Goal: Book appointment/travel/reservation

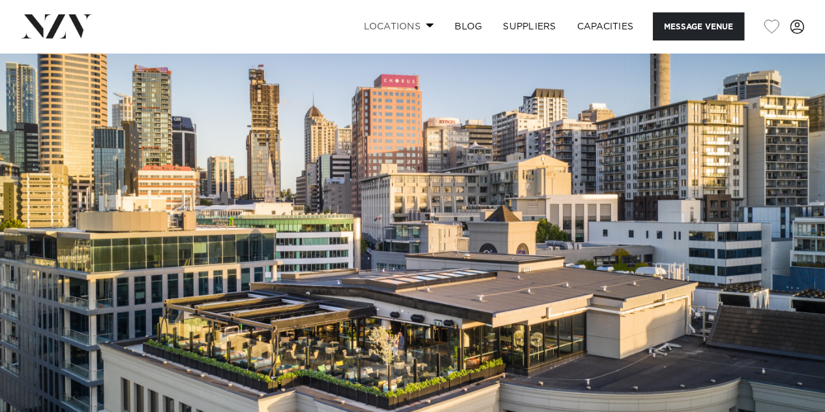
click at [416, 28] on link "Locations" at bounding box center [398, 26] width 91 height 28
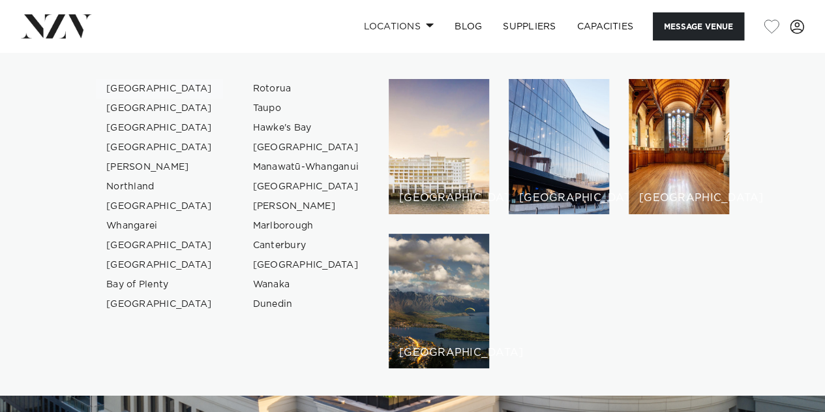
click at [133, 86] on link "[GEOGRAPHIC_DATA]" at bounding box center [159, 89] width 127 height 20
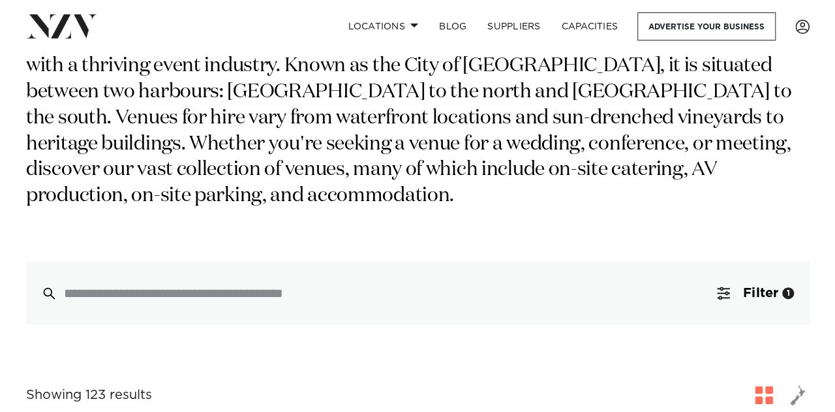
scroll to position [230, 0]
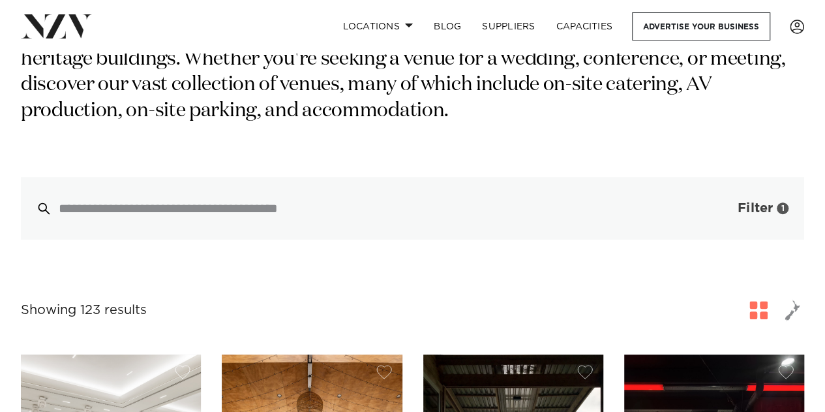
click at [751, 192] on button "Filter 1" at bounding box center [750, 208] width 108 height 63
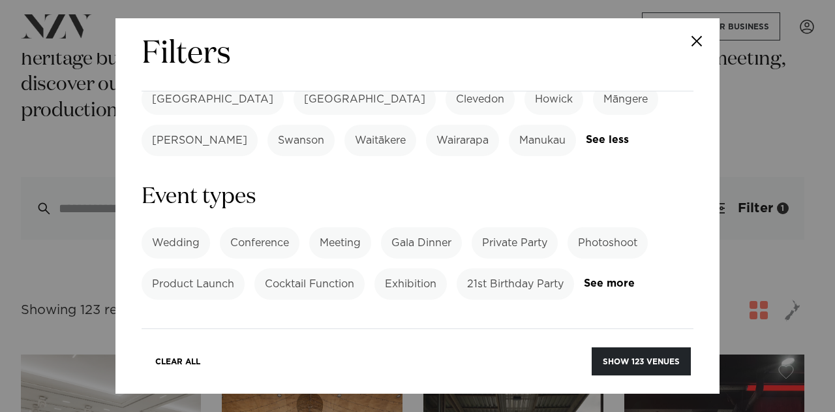
scroll to position [523, 0]
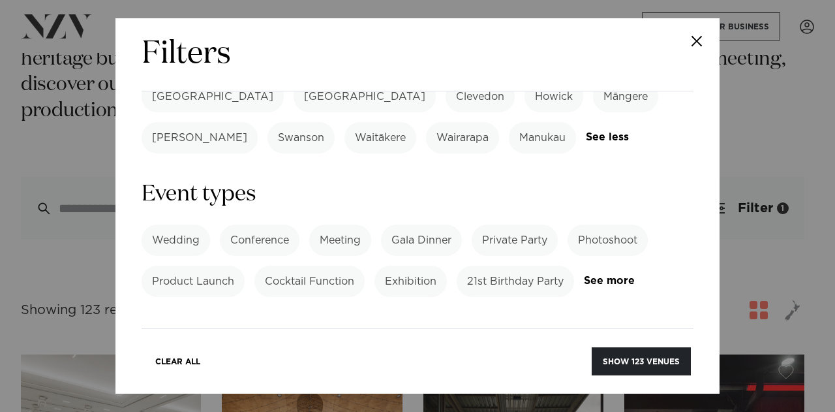
click at [335, 266] on label "Cocktail Function" at bounding box center [309, 281] width 110 height 31
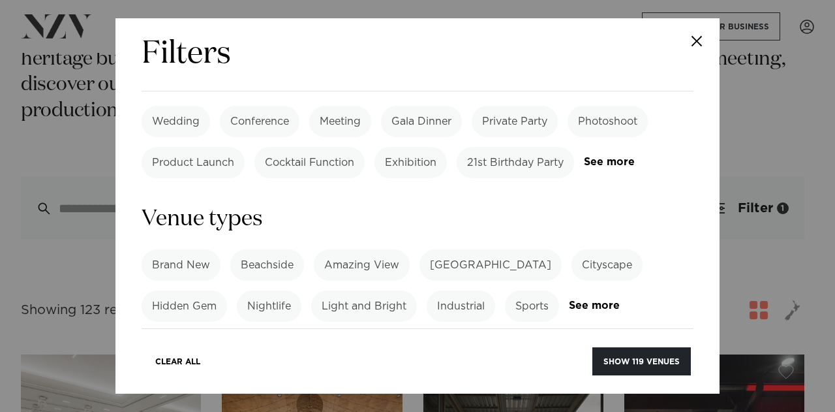
scroll to position [654, 0]
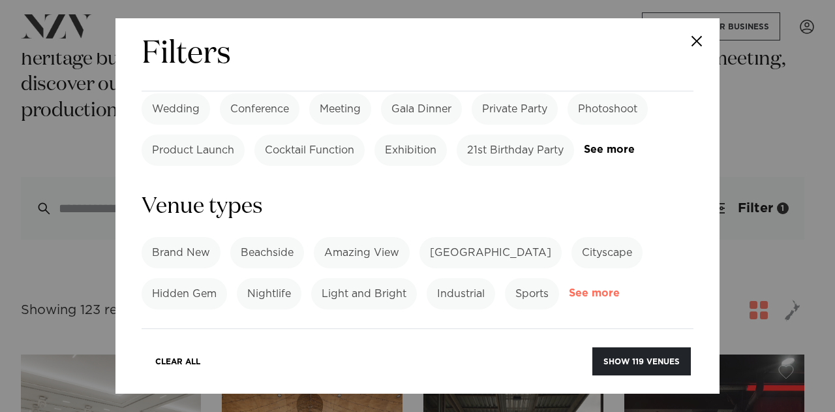
click at [608, 288] on link "See more" at bounding box center [620, 293] width 102 height 11
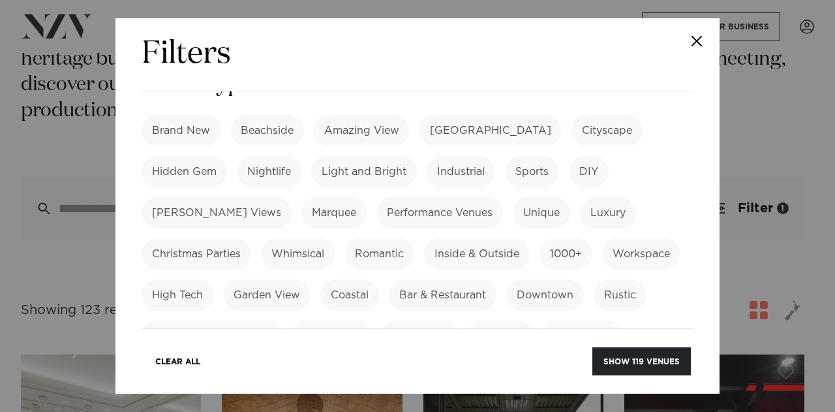
scroll to position [788, 0]
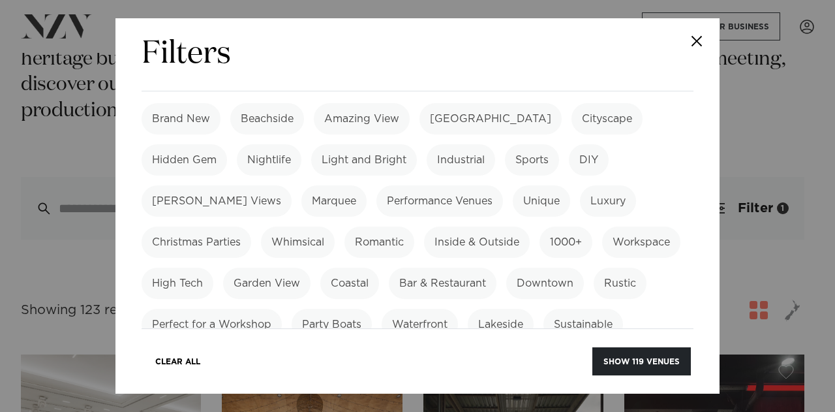
click at [227, 226] on label "Christmas Parties" at bounding box center [197, 241] width 110 height 31
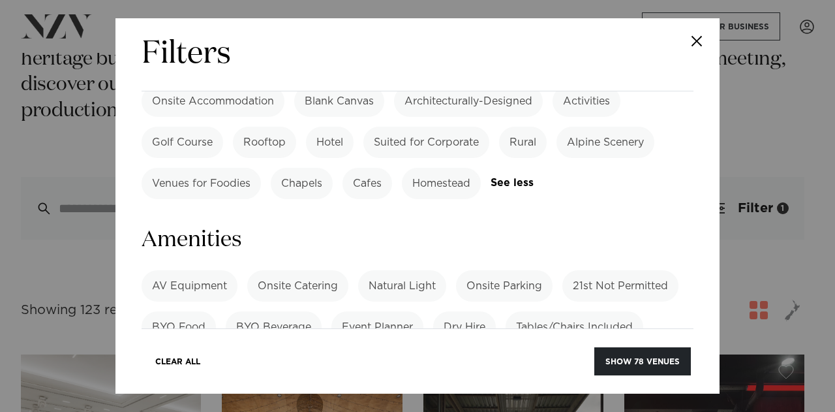
scroll to position [1128, 0]
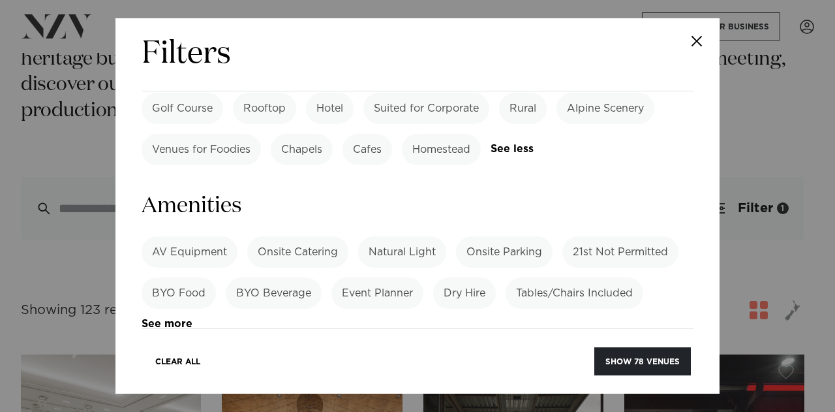
click at [207, 236] on label "AV Equipment" at bounding box center [190, 251] width 96 height 31
click at [324, 236] on label "Onsite Catering" at bounding box center [297, 251] width 101 height 31
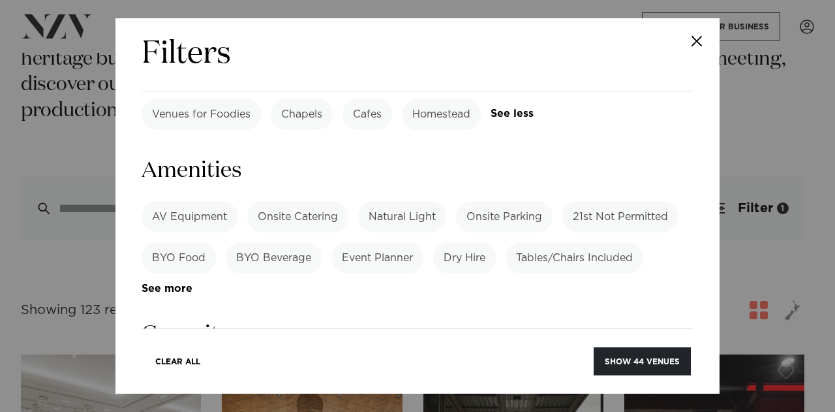
click at [583, 242] on label "Tables/Chairs Included" at bounding box center [575, 257] width 138 height 31
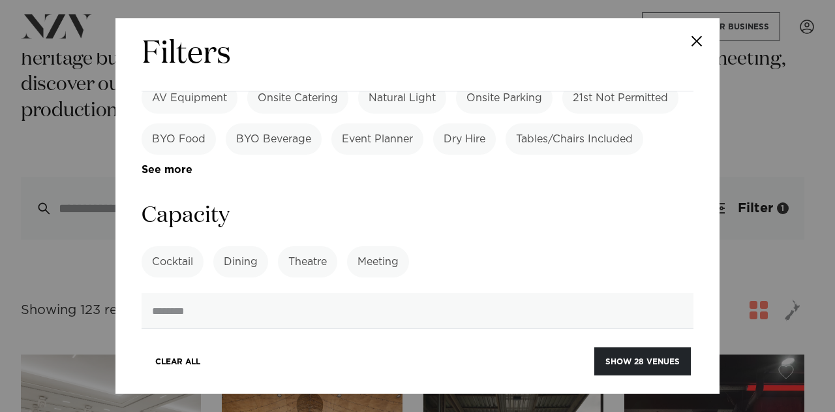
scroll to position [1289, 0]
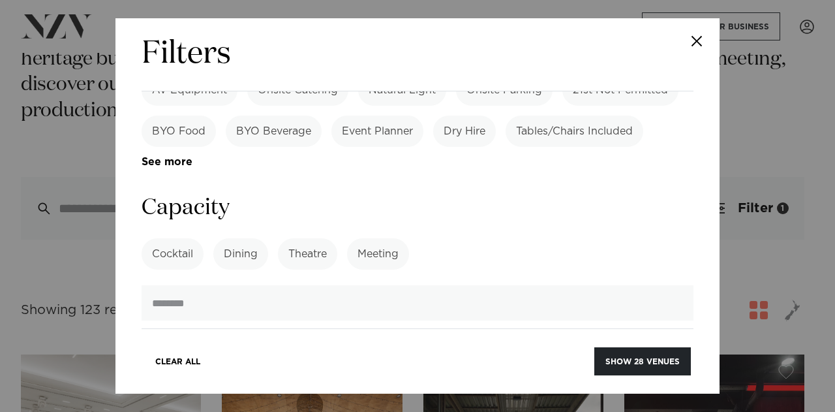
click at [179, 238] on label "Cocktail" at bounding box center [173, 253] width 62 height 31
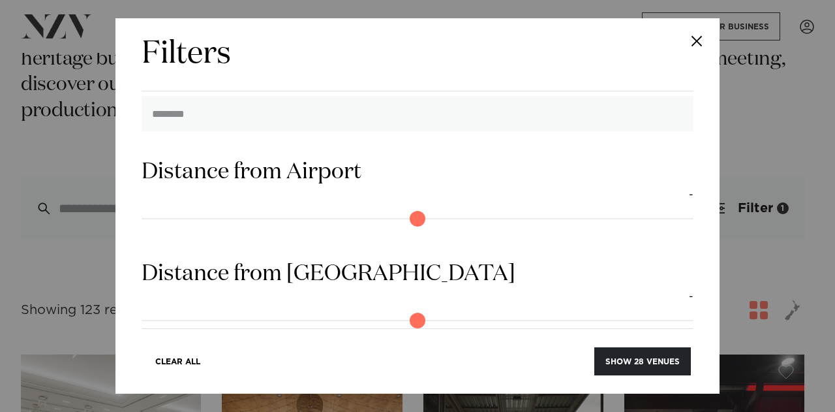
scroll to position [1482, 0]
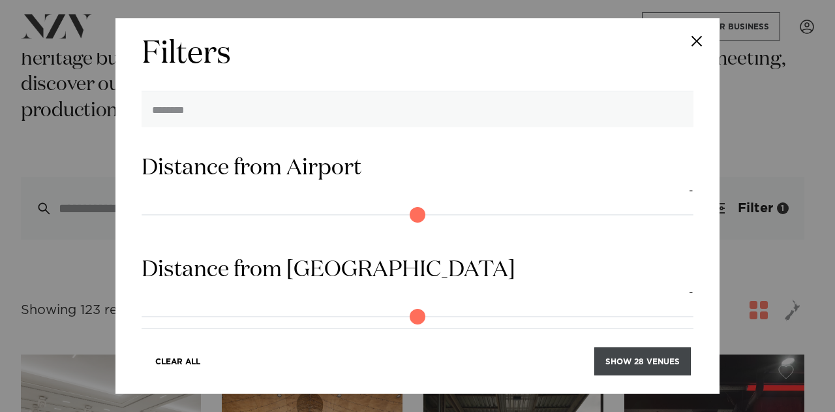
click at [634, 356] on button "Show 28 venues" at bounding box center [642, 361] width 97 height 28
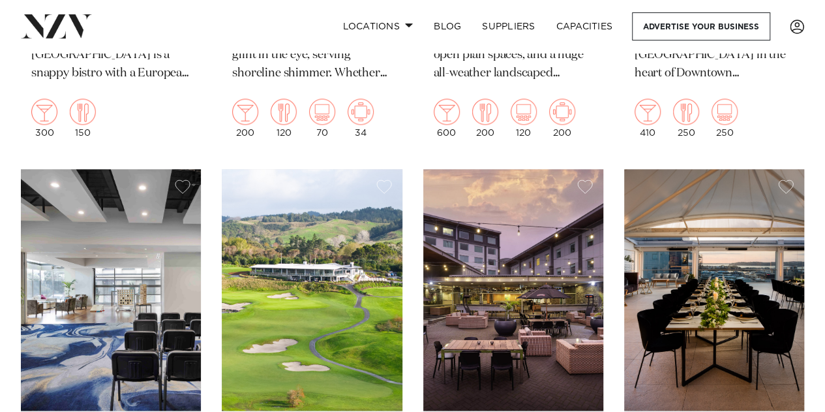
scroll to position [728, 0]
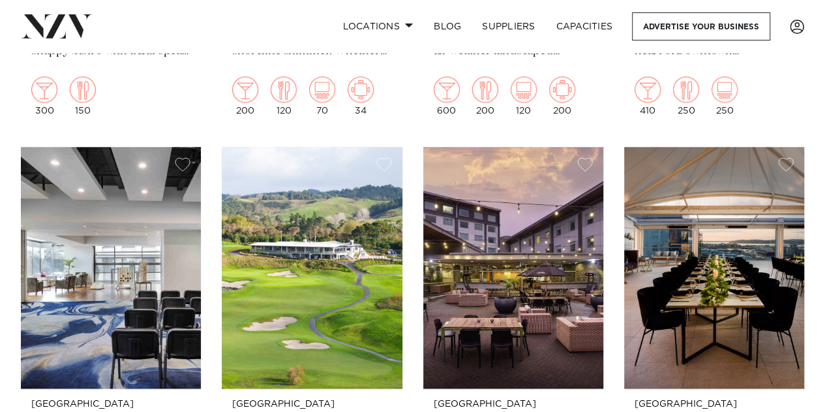
drag, startPoint x: 825, startPoint y: 80, endPoint x: 835, endPoint y: 95, distance: 17.9
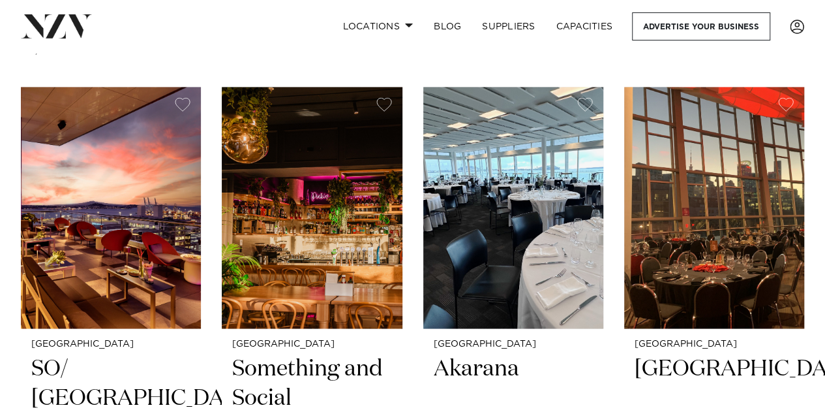
scroll to position [3417, 0]
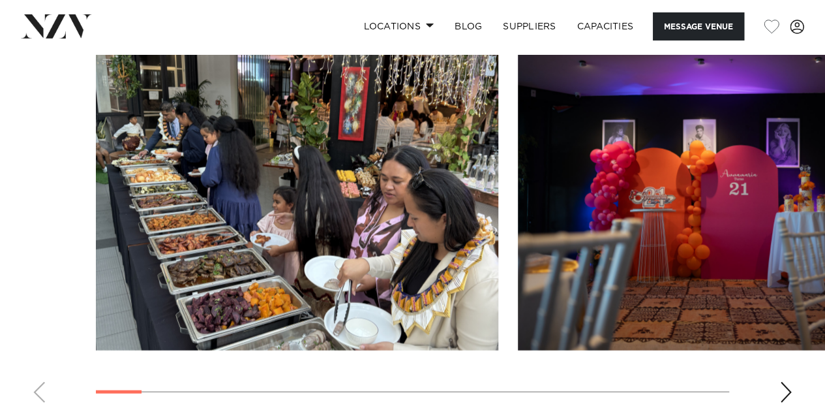
scroll to position [1238, 0]
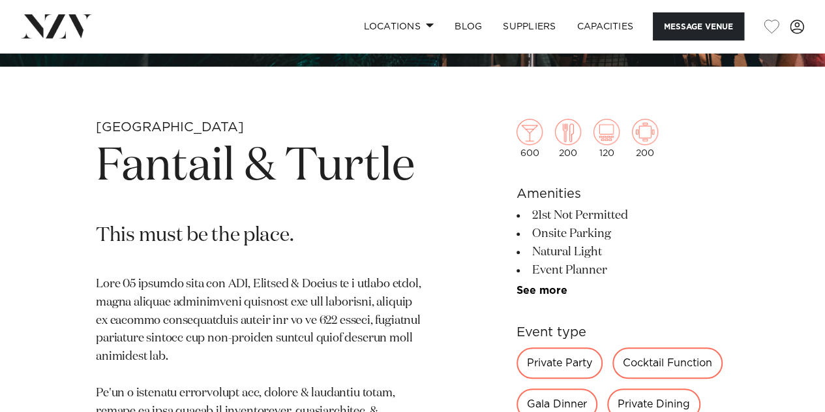
scroll to position [450, 0]
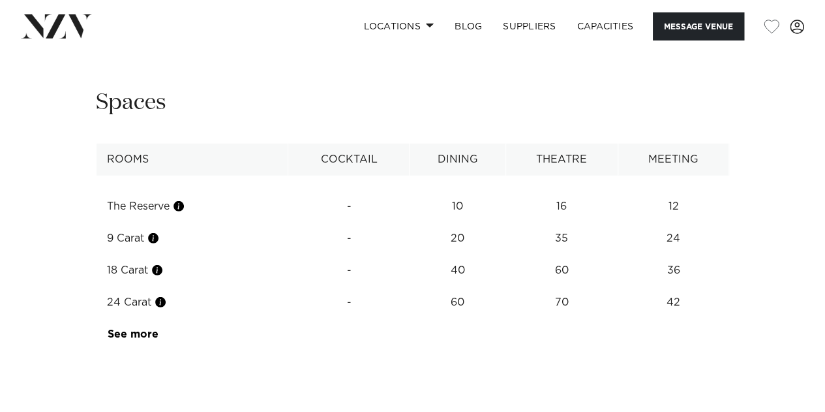
scroll to position [1829, 0]
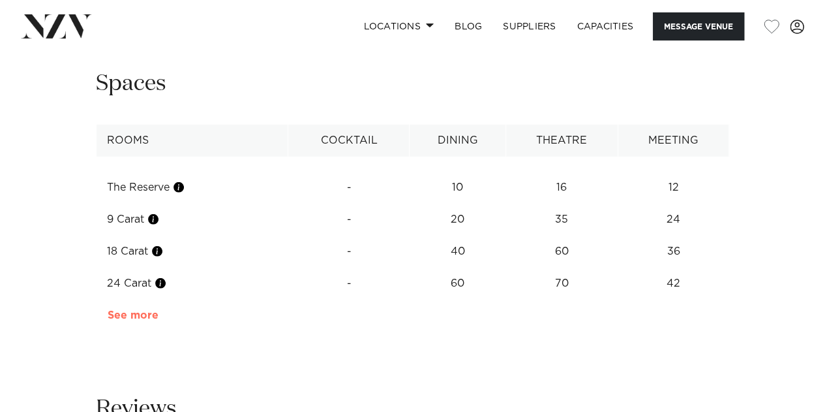
click at [113, 310] on link "See more" at bounding box center [159, 315] width 102 height 10
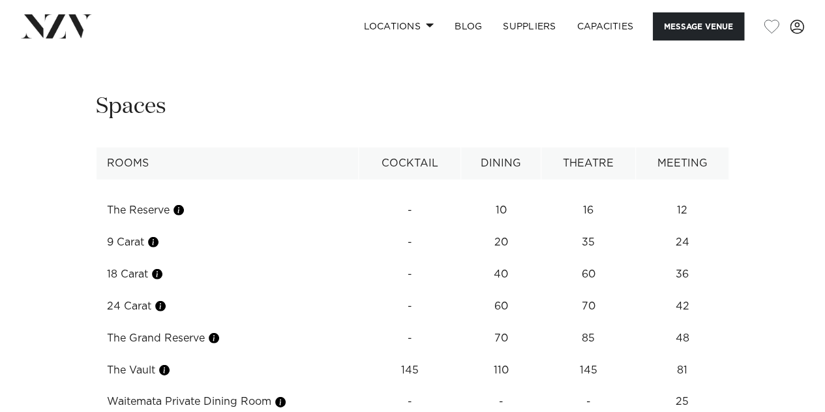
scroll to position [1772, 0]
